Goal: Task Accomplishment & Management: Complete application form

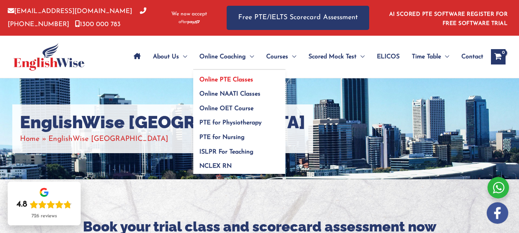
click at [222, 78] on span "Online PTE Classes" at bounding box center [226, 80] width 54 height 6
click at [225, 89] on link "Online NAATI Classes" at bounding box center [239, 91] width 92 height 15
click at [225, 104] on link "Online OET Course" at bounding box center [239, 106] width 92 height 15
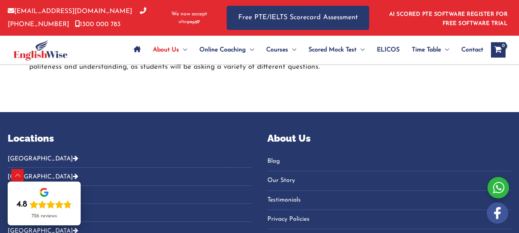
scroll to position [1292, 0]
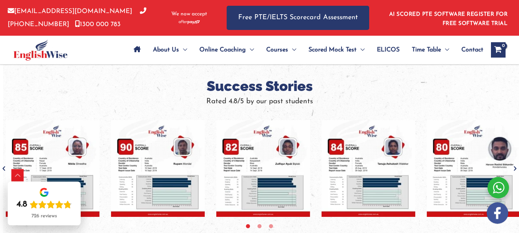
scroll to position [490, 0]
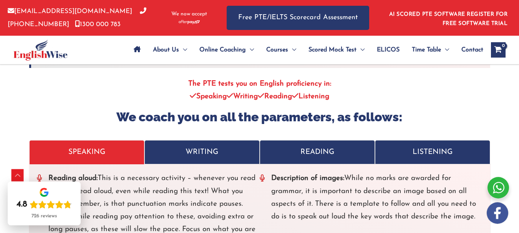
scroll to position [1678, 0]
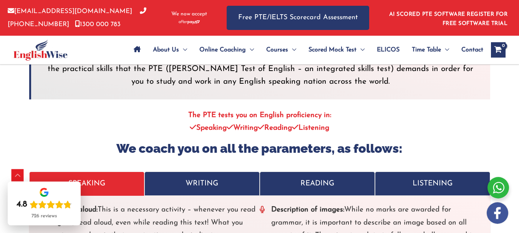
click at [210, 177] on p "WRITING" at bounding box center [202, 183] width 103 height 13
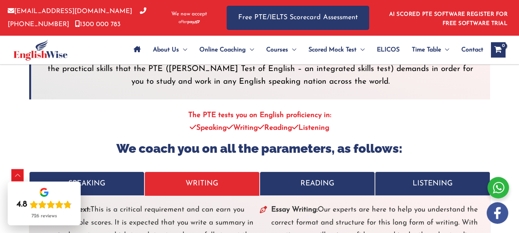
click at [301, 177] on p "READING" at bounding box center [317, 183] width 103 height 13
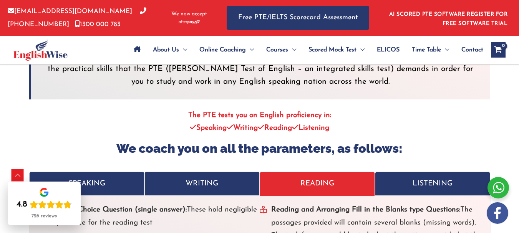
click at [421, 177] on p "LISTENING" at bounding box center [432, 183] width 103 height 13
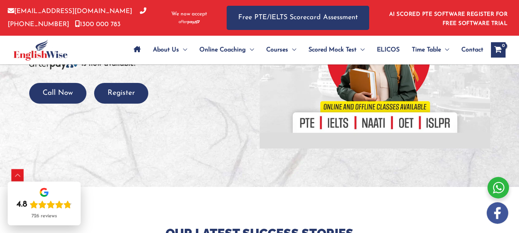
scroll to position [148, 0]
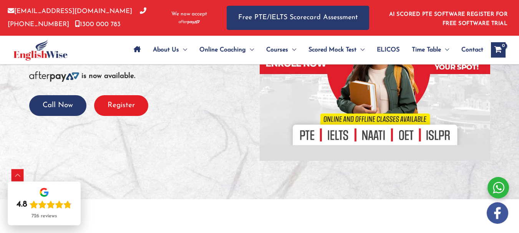
click at [125, 116] on button "Register" at bounding box center [121, 105] width 54 height 21
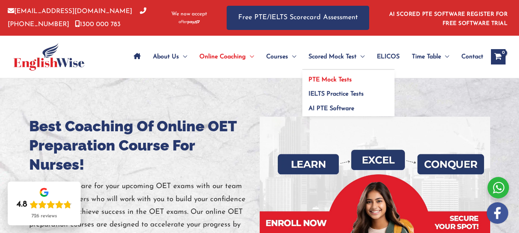
click at [327, 81] on span "PTE Mock Tests" at bounding box center [329, 80] width 43 height 6
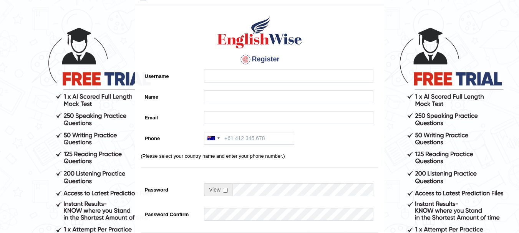
scroll to position [14, 0]
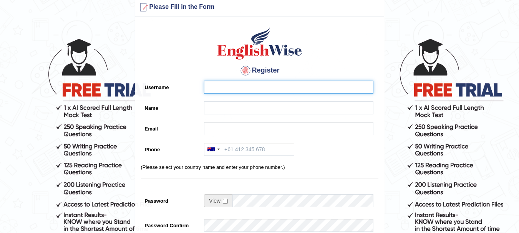
click at [277, 87] on input "Username" at bounding box center [288, 87] width 169 height 13
click at [273, 92] on input "Username" at bounding box center [288, 87] width 169 height 13
type input "irams"
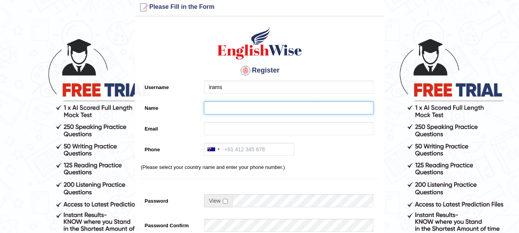
click at [254, 104] on input "Name" at bounding box center [288, 107] width 169 height 13
type input "[PERSON_NAME]"
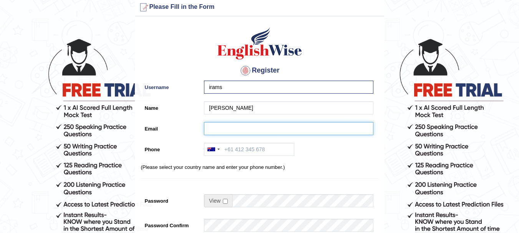
type input "iramrana019@gmail.com"
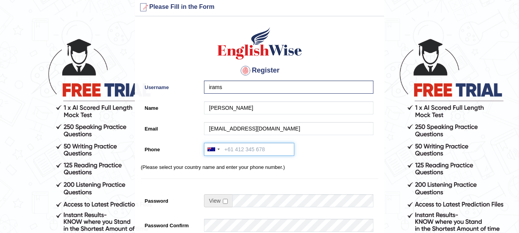
type input "+61414390485"
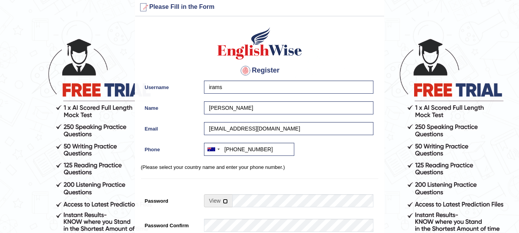
click at [225, 202] on input "checkbox" at bounding box center [225, 201] width 5 height 5
checkbox input "true"
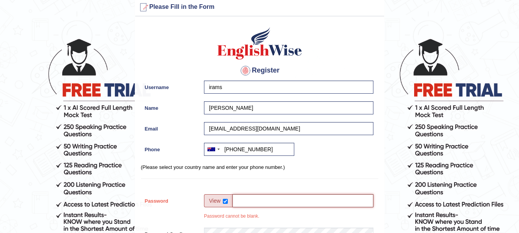
click at [273, 202] on input "Password" at bounding box center [302, 200] width 141 height 13
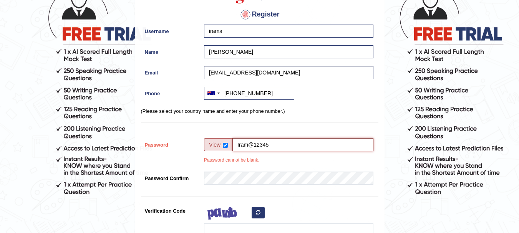
scroll to position [121, 0]
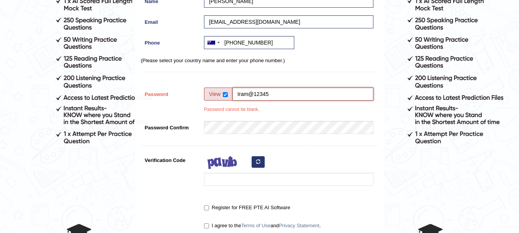
type input "Iram@12345"
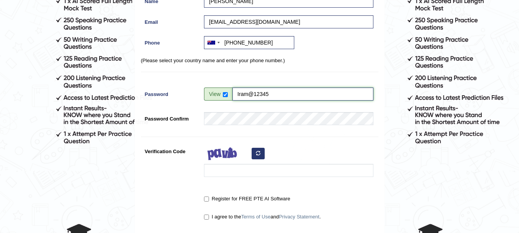
click at [274, 93] on input "Iram@12345" at bounding box center [302, 94] width 141 height 13
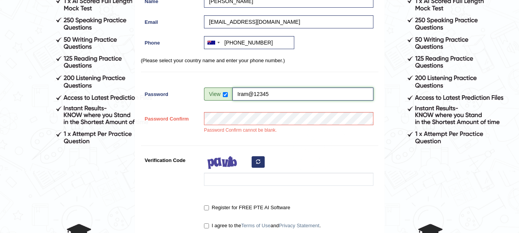
click at [274, 93] on input "Iram@12345" at bounding box center [302, 94] width 141 height 13
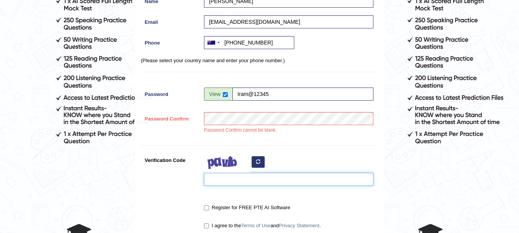
click at [233, 181] on input "Verification Code" at bounding box center [288, 179] width 169 height 13
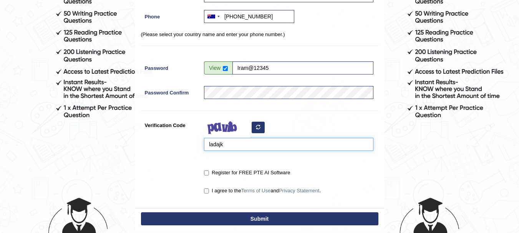
scroll to position [173, 0]
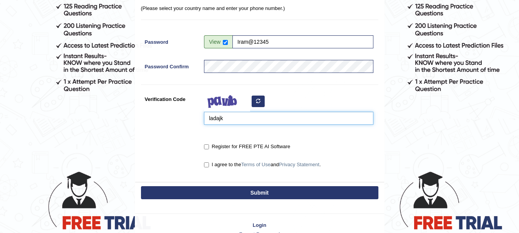
type input "ladajk"
click at [206, 165] on input "I agree to the Terms of Use and Privacy Statement ." at bounding box center [206, 164] width 5 height 5
checkbox input "true"
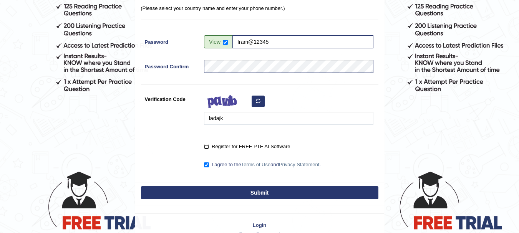
click at [207, 146] on input "Register for FREE PTE AI Software" at bounding box center [206, 146] width 5 height 5
checkbox input "true"
click at [241, 193] on button "Submit" at bounding box center [259, 192] width 237 height 13
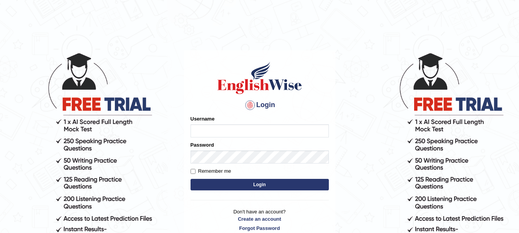
click at [234, 130] on input "Username" at bounding box center [260, 130] width 138 height 13
click at [244, 133] on input "Username" at bounding box center [260, 130] width 138 height 13
type input "irams"
click at [210, 172] on label "Remember me" at bounding box center [211, 171] width 41 height 8
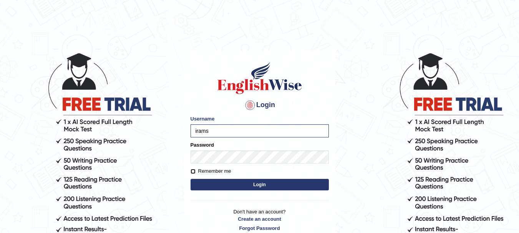
click at [195, 172] on input "Remember me" at bounding box center [193, 171] width 5 height 5
checkbox input "true"
click at [219, 181] on button "Login" at bounding box center [260, 185] width 138 height 12
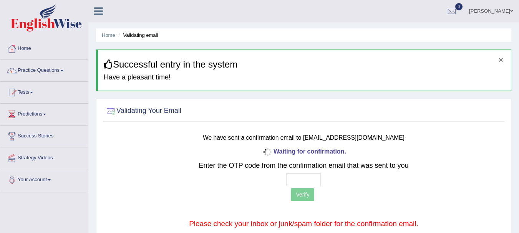
click at [502, 60] on button "×" at bounding box center [501, 60] width 5 height 8
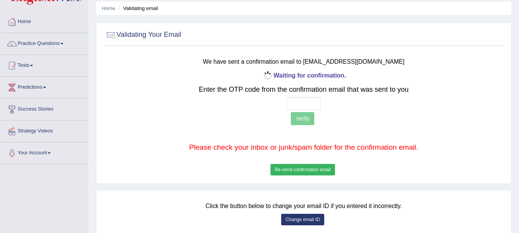
scroll to position [25, 0]
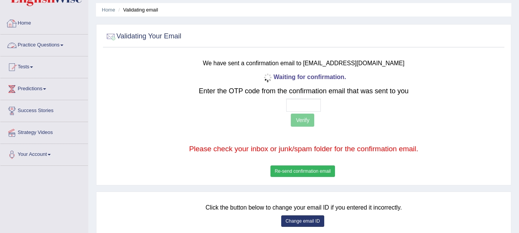
click at [28, 20] on link "Home" at bounding box center [44, 22] width 88 height 19
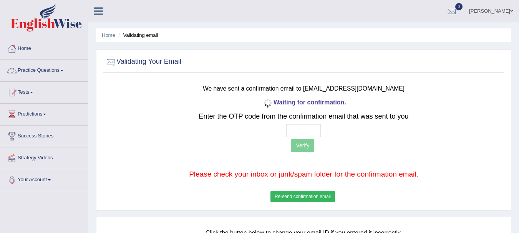
click at [48, 73] on link "Practice Questions" at bounding box center [44, 69] width 88 height 19
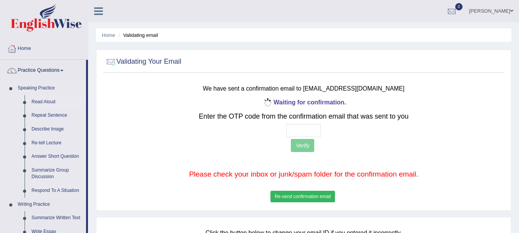
click at [44, 101] on link "Read Aloud" at bounding box center [57, 102] width 58 height 14
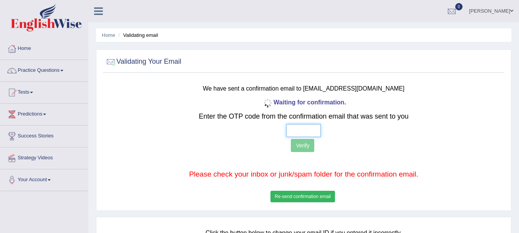
click at [304, 130] on input "text" at bounding box center [303, 130] width 35 height 13
click at [306, 196] on button "Re-send confirmation email" at bounding box center [302, 197] width 65 height 12
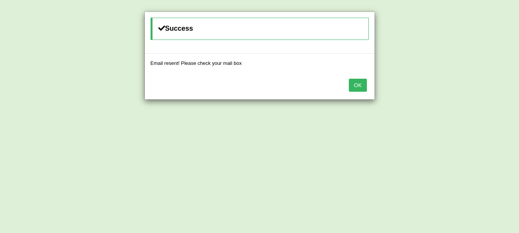
click at [357, 81] on button "OK" at bounding box center [358, 85] width 18 height 13
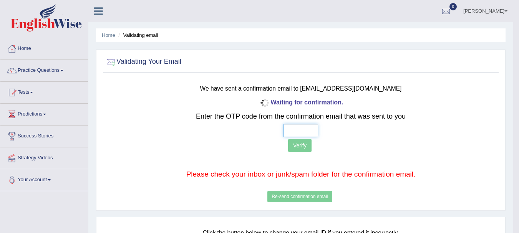
click at [295, 130] on input "text" at bounding box center [300, 130] width 35 height 13
paste input "6 0 3 0"
type input "6 0 3 0"
click at [300, 146] on button "Verify" at bounding box center [299, 145] width 23 height 13
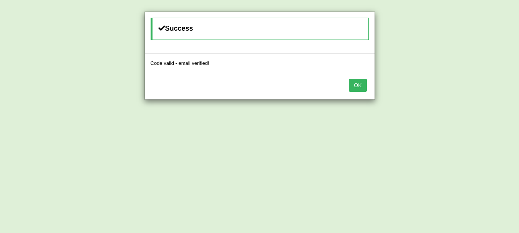
click at [357, 83] on button "OK" at bounding box center [358, 85] width 18 height 13
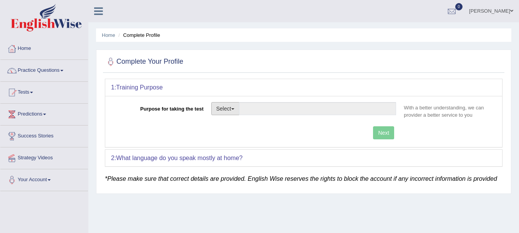
click at [231, 110] on button "Select" at bounding box center [225, 108] width 28 height 13
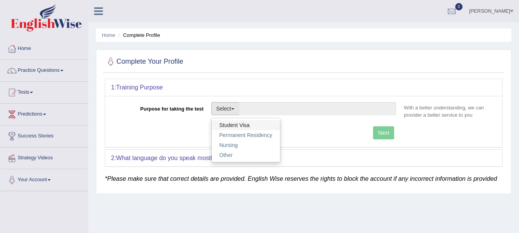
click at [243, 126] on link "Student Visa" at bounding box center [246, 125] width 68 height 10
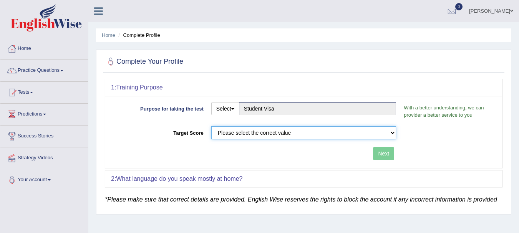
click at [250, 134] on select "Please select the correct value 50 (6 bands) 58 (6.5 bands) 65 (7 bands) 79 (8 …" at bounding box center [303, 132] width 185 height 13
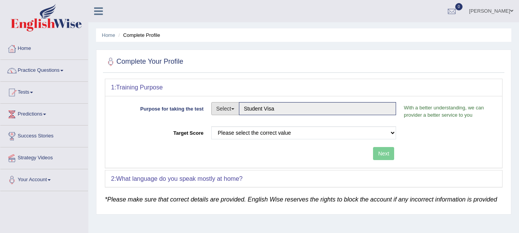
click at [236, 110] on button "Select" at bounding box center [225, 108] width 28 height 13
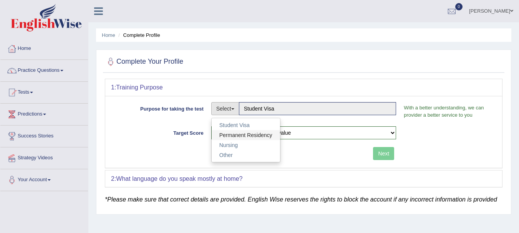
click at [241, 133] on link "Permanent Residency" at bounding box center [246, 135] width 68 height 10
type input "Permanent Residency"
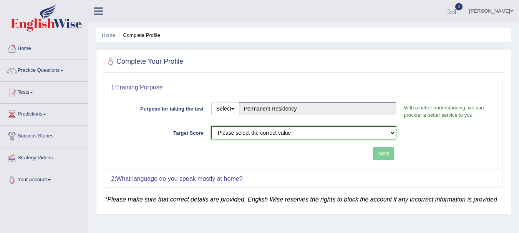
click at [241, 138] on select "Please select the correct value 50 (6 bands) 58 (6.5 bands) 65 (7 bands) 79 (8 …" at bounding box center [303, 132] width 185 height 13
select select "79"
click at [211, 126] on select "Please select the correct value 50 (6 bands) 58 (6.5 bands) 65 (7 bands) 79 (8 …" at bounding box center [303, 132] width 185 height 13
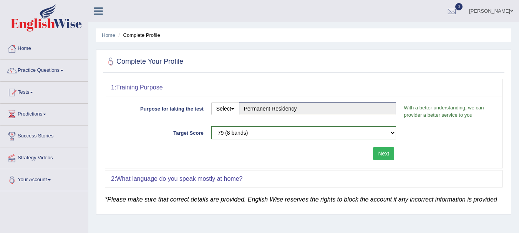
click at [372, 151] on div "Next" at bounding box center [255, 154] width 289 height 15
click at [377, 154] on button "Next" at bounding box center [383, 153] width 21 height 13
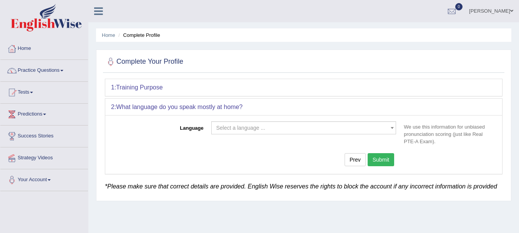
click at [308, 123] on span "Select a language ..." at bounding box center [303, 127] width 185 height 13
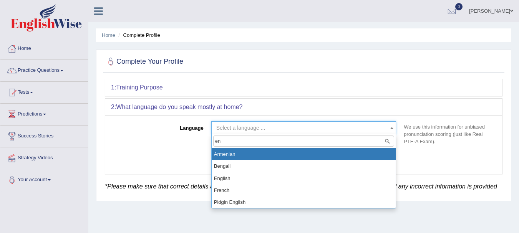
type input "e"
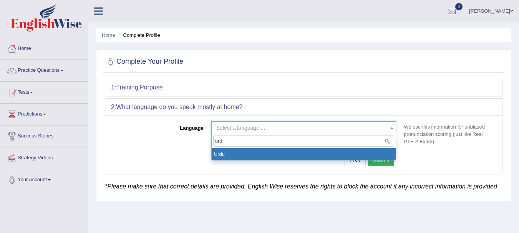
type input "urd"
select select "Urdu"
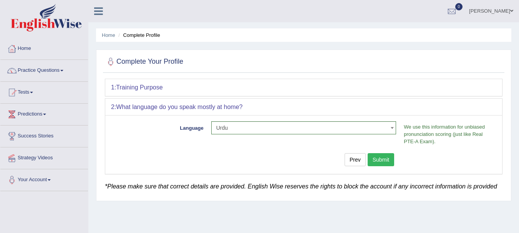
click at [382, 159] on button "Submit" at bounding box center [381, 159] width 27 height 13
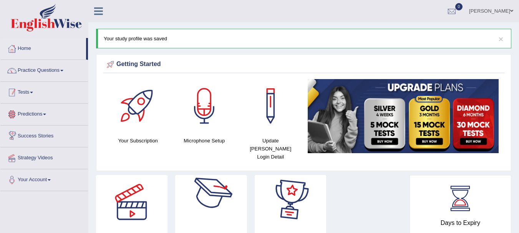
click at [29, 95] on link "Tests" at bounding box center [44, 91] width 88 height 19
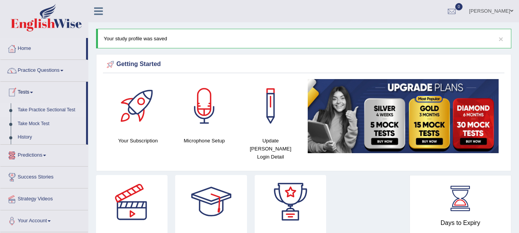
click at [36, 109] on link "Take Practice Sectional Test" at bounding box center [50, 110] width 72 height 14
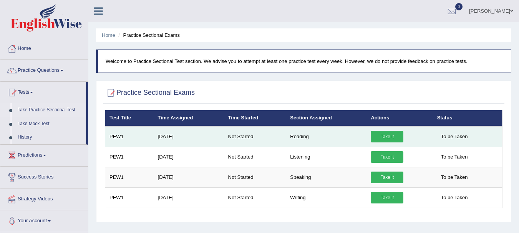
click at [391, 137] on link "Take it" at bounding box center [387, 137] width 33 height 12
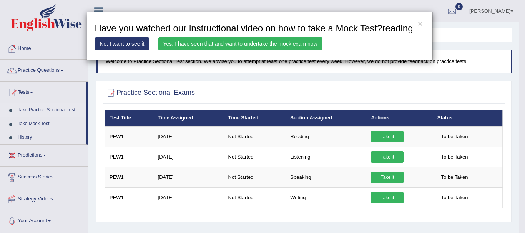
click at [250, 41] on link "Yes, I have seen that and want to undertake the mock exam now" at bounding box center [240, 43] width 164 height 13
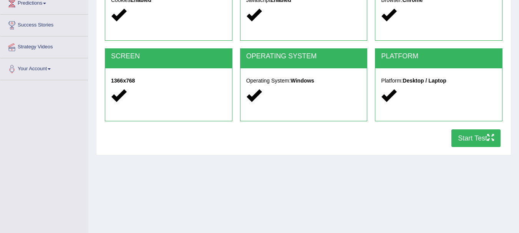
scroll to position [110, 0]
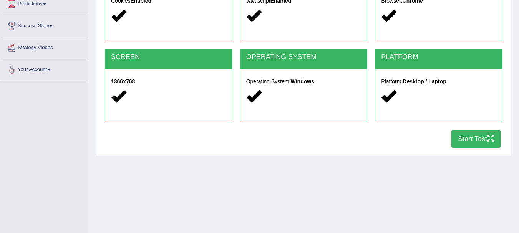
click at [466, 136] on button "Start Test" at bounding box center [475, 139] width 49 height 18
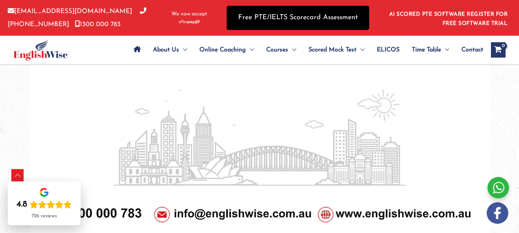
click at [273, 19] on link "Free PTE/IELTS Scorecard Assessment" at bounding box center [298, 18] width 142 height 24
